Goal: Task Accomplishment & Management: Use online tool/utility

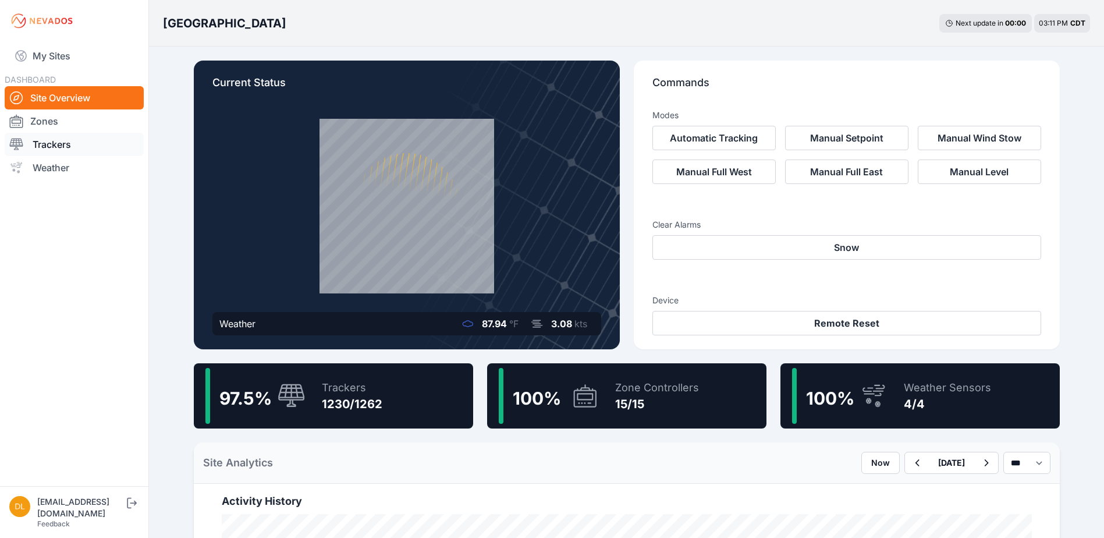
drag, startPoint x: 59, startPoint y: 144, endPoint x: 71, endPoint y: 137, distance: 14.1
click at [59, 144] on link "Trackers" at bounding box center [74, 144] width 139 height 23
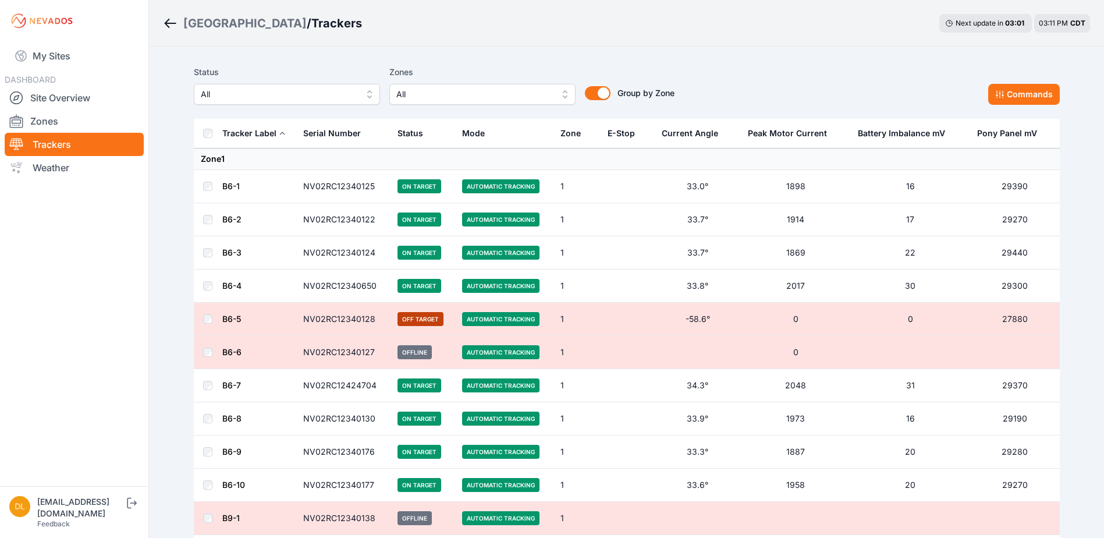
click at [403, 96] on span "All" at bounding box center [474, 94] width 156 height 14
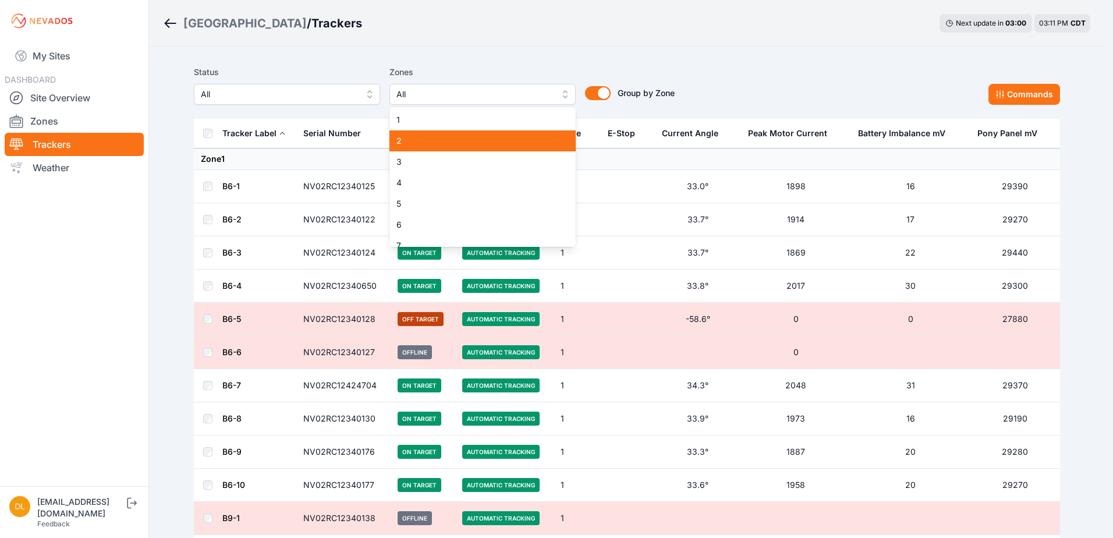
click at [402, 136] on span "2" at bounding box center [475, 141] width 158 height 12
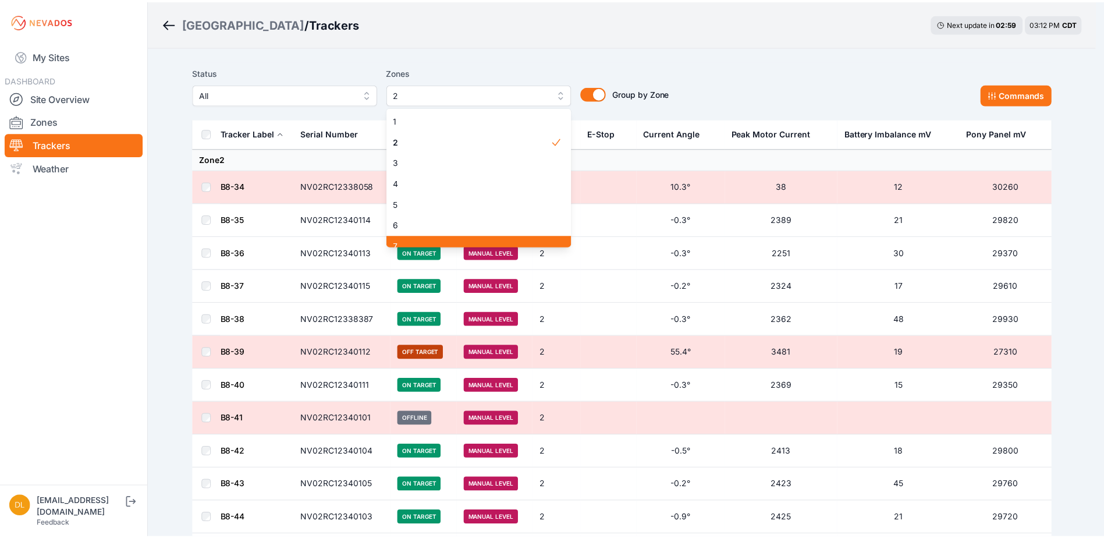
scroll to position [9, 0]
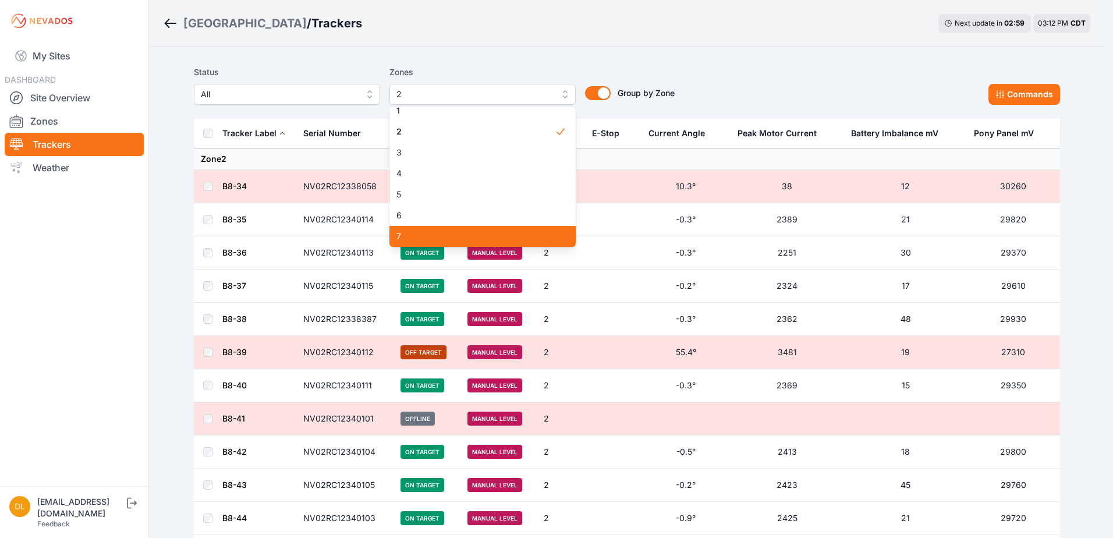
click at [407, 242] on span "7" at bounding box center [475, 236] width 158 height 12
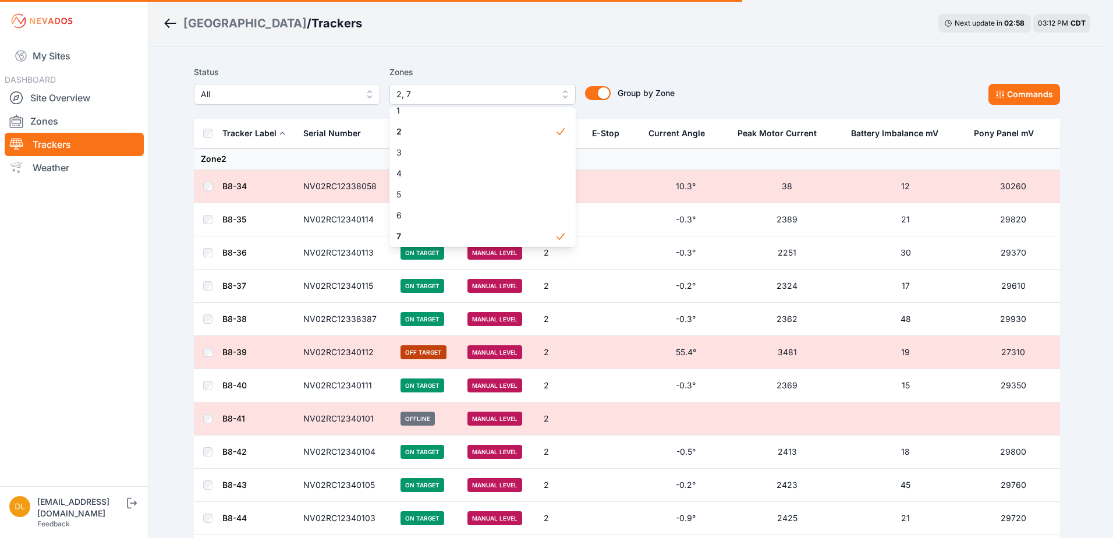
click at [459, 62] on div "Status All Zones 2, 7 1 2 3 4 5 6 7 8 9 10 11 12 13 14 15 Group by Zone Group b…" at bounding box center [627, 90] width 866 height 58
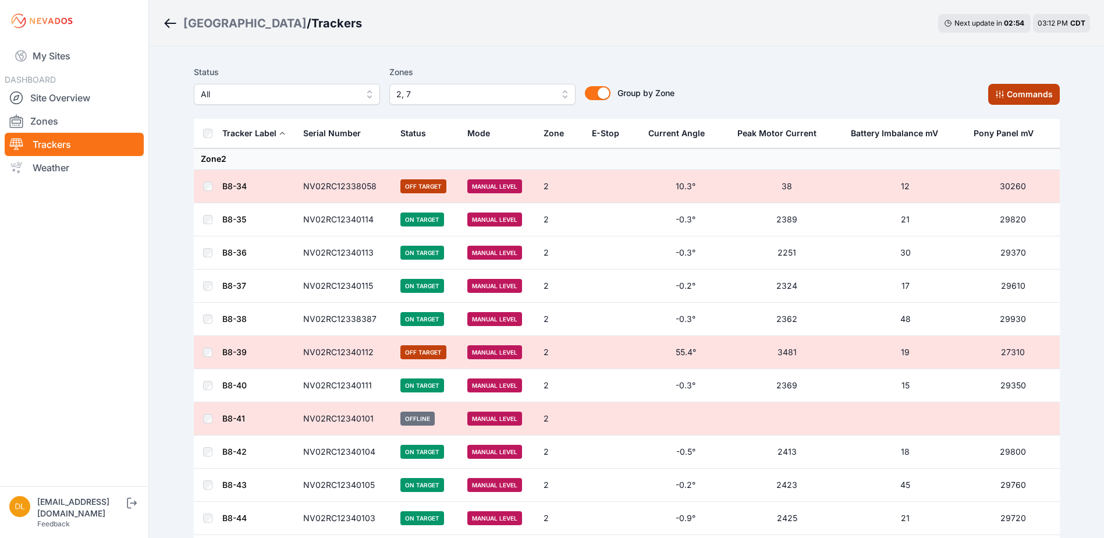
click at [1000, 91] on icon at bounding box center [999, 94] width 9 height 9
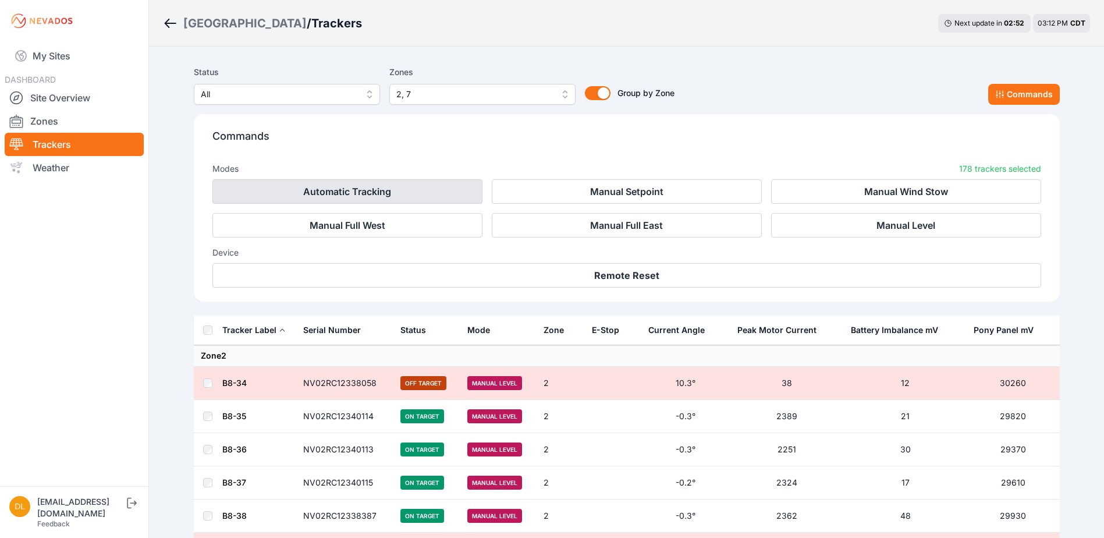
click at [372, 200] on button "Automatic Tracking" at bounding box center [347, 191] width 270 height 24
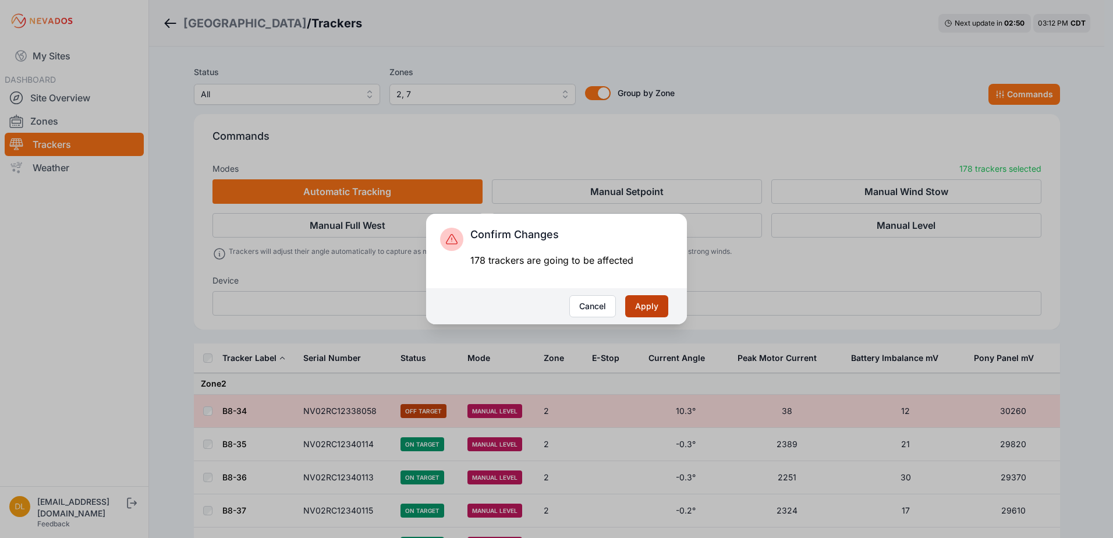
click at [636, 307] on button "Apply" at bounding box center [646, 306] width 43 height 22
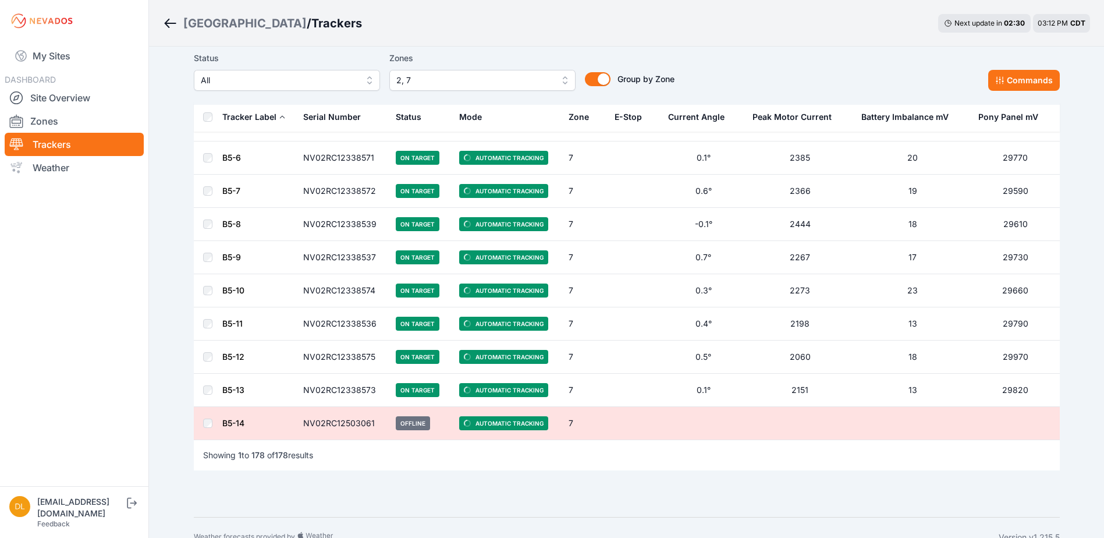
scroll to position [5676, 0]
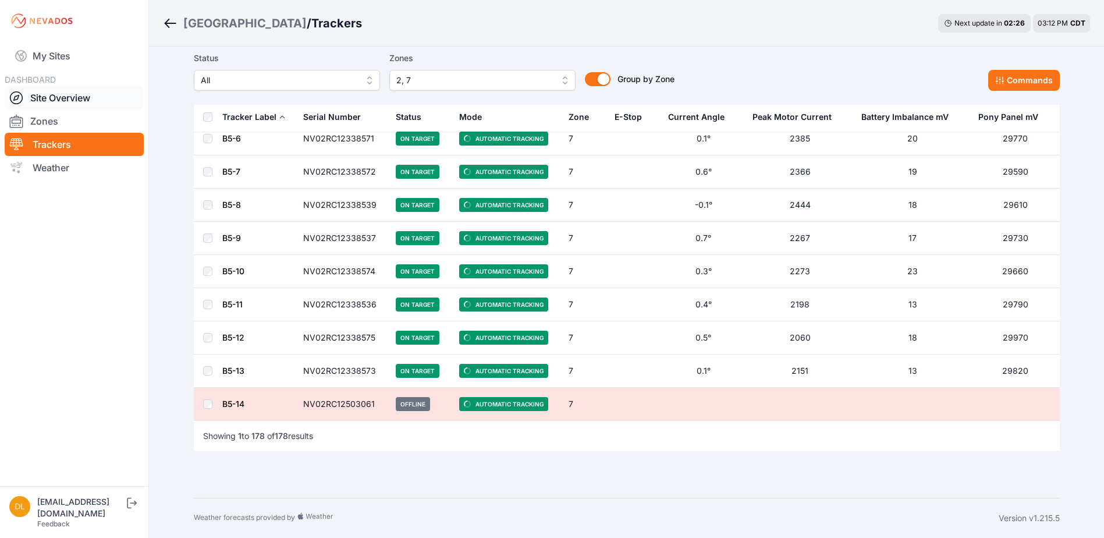
click at [61, 100] on link "Site Overview" at bounding box center [74, 97] width 139 height 23
